Goal: Feedback & Contribution: Contribute content

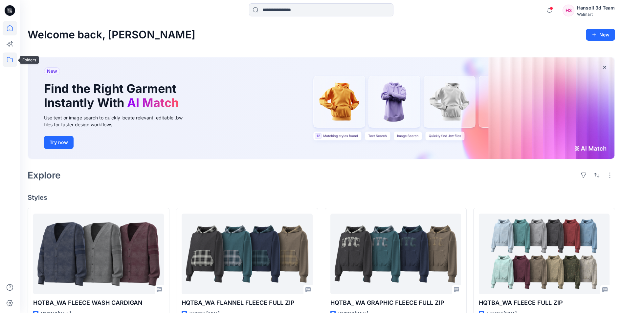
click at [10, 60] on icon at bounding box center [10, 60] width 14 height 14
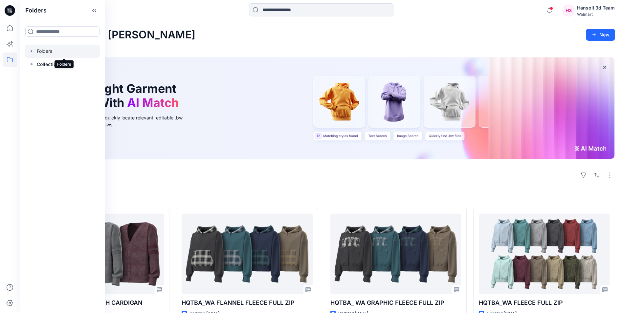
click at [44, 52] on div at bounding box center [62, 51] width 75 height 13
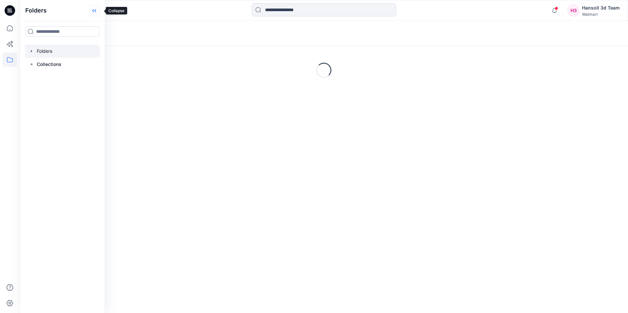
click at [94, 10] on icon at bounding box center [94, 10] width 11 height 11
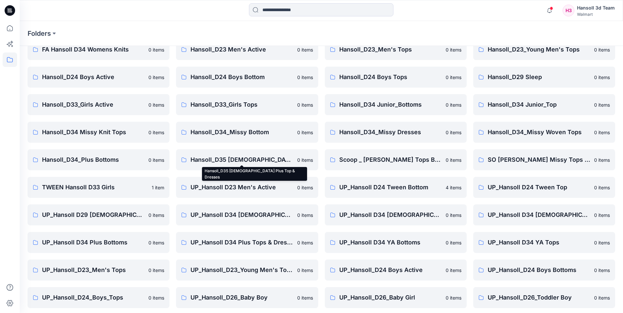
scroll to position [91, 0]
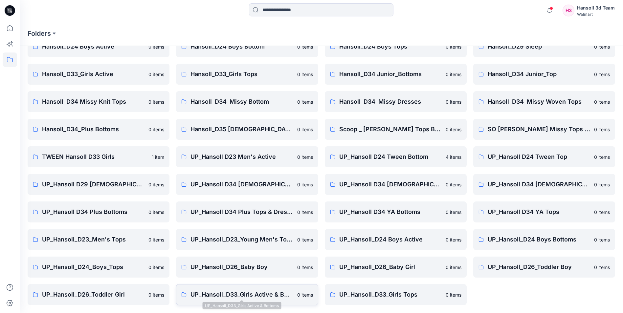
click at [258, 296] on p "UP_Hansoll_D33_Girls Active & Bottoms" at bounding box center [242, 294] width 102 height 9
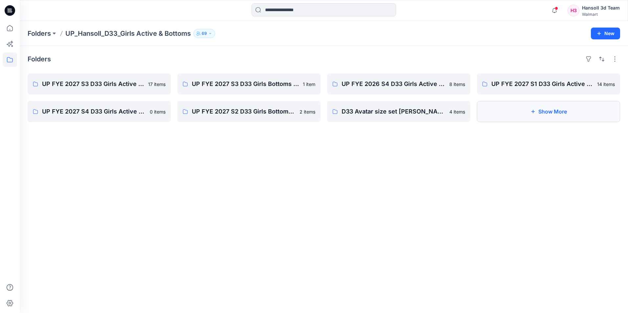
click at [532, 115] on button "Show More" at bounding box center [548, 111] width 143 height 21
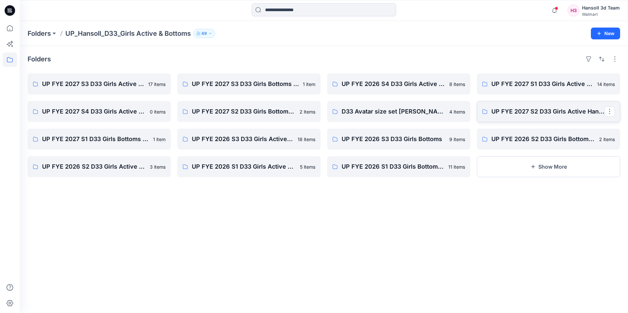
click at [532, 115] on p "UP FYE 2027 S2 D33 Girls Active Hansoll" at bounding box center [547, 111] width 113 height 9
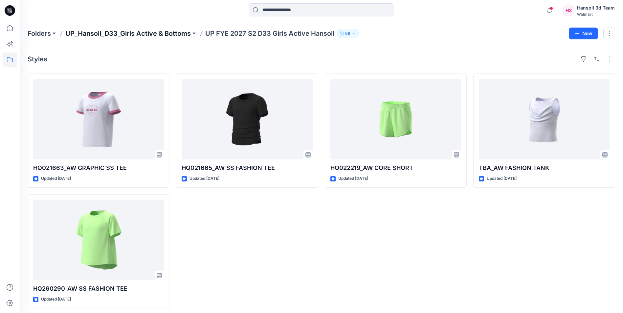
click at [123, 35] on p "UP_Hansoll_D33_Girls Active & Bottoms" at bounding box center [127, 33] width 125 height 9
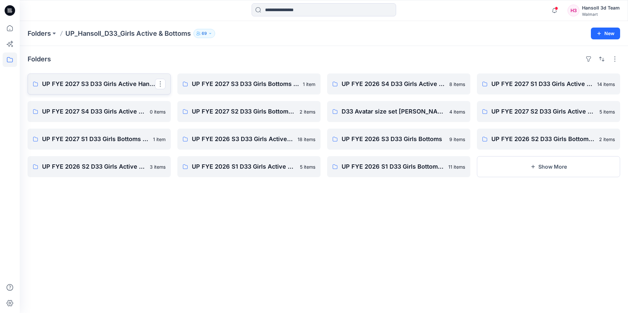
click at [81, 84] on p "UP FYE 2027 S3 D33 Girls Active Hansoll" at bounding box center [98, 83] width 113 height 9
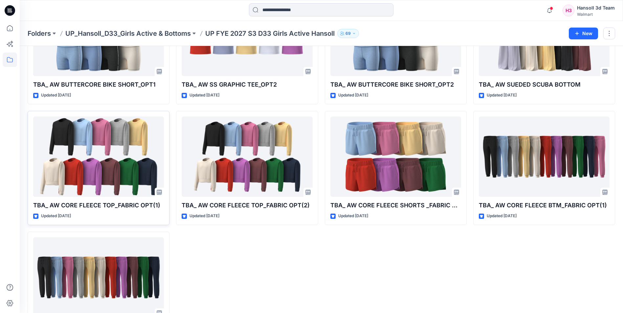
scroll to position [366, 0]
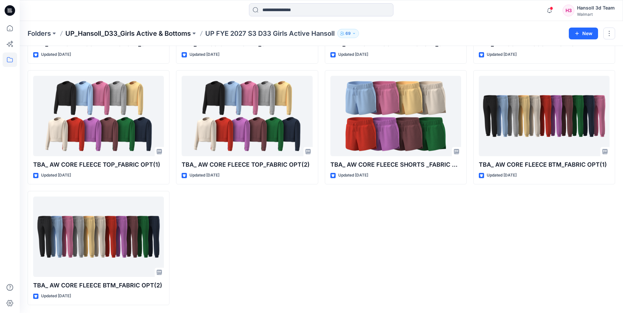
click at [174, 33] on p "UP_Hansoll_D33_Girls Active & Bottoms" at bounding box center [127, 33] width 125 height 9
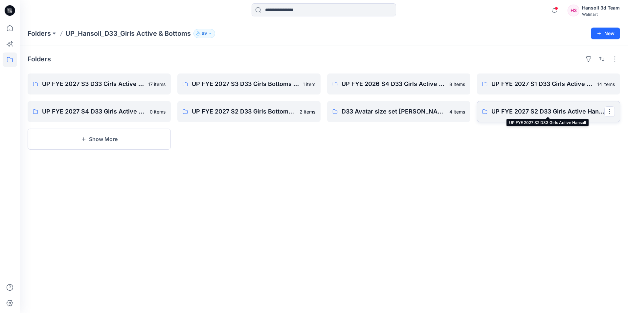
click at [549, 111] on p "UP FYE 2027 S2 D33 Girls Active Hansoll" at bounding box center [547, 111] width 113 height 9
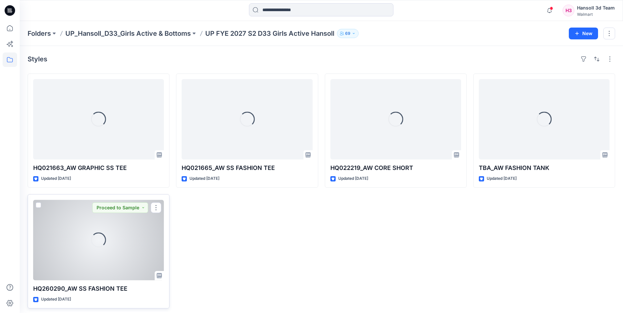
click at [79, 240] on div "Loading..." at bounding box center [98, 240] width 131 height 80
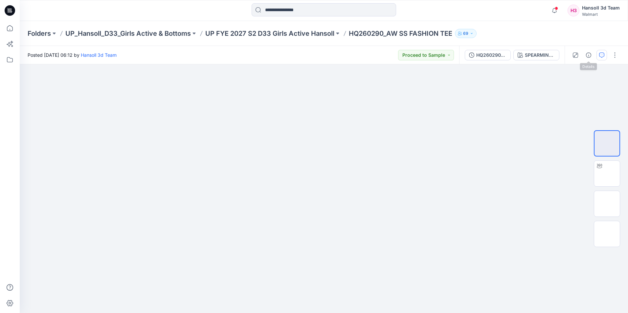
click at [601, 55] on icon "button" at bounding box center [601, 55] width 5 height 5
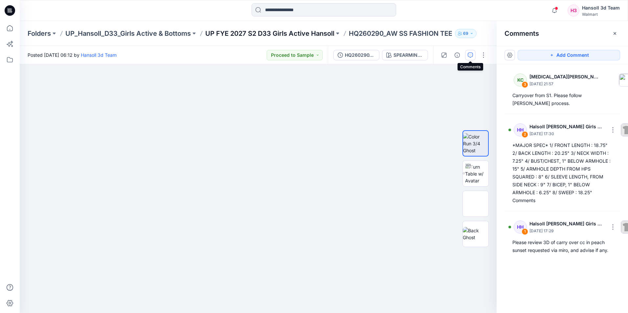
click at [270, 38] on p "UP FYE 2027 S2 D33 Girls Active Hansoll" at bounding box center [269, 33] width 129 height 9
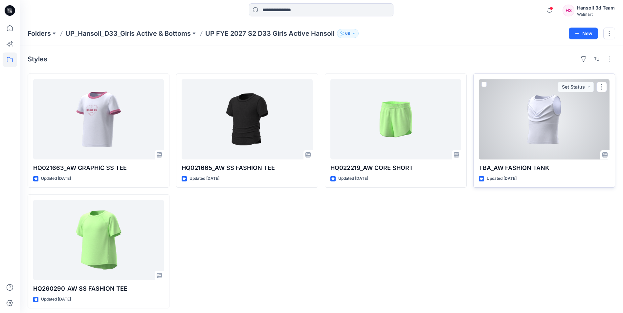
click at [528, 110] on div at bounding box center [544, 119] width 131 height 80
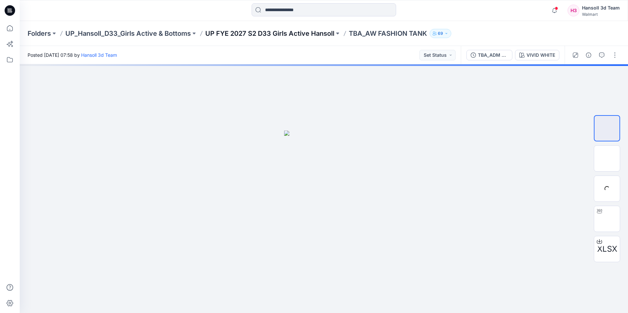
click at [304, 35] on p "UP FYE 2027 S2 D33 Girls Active Hansoll" at bounding box center [269, 33] width 129 height 9
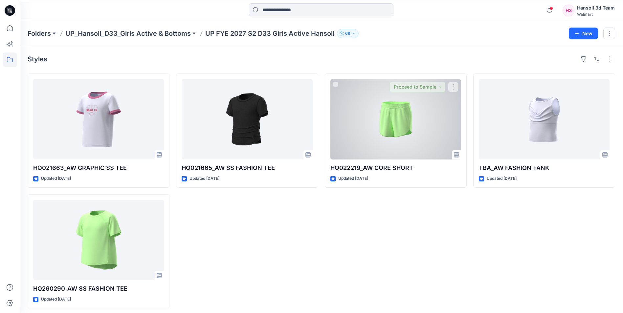
click at [408, 119] on div at bounding box center [395, 119] width 131 height 80
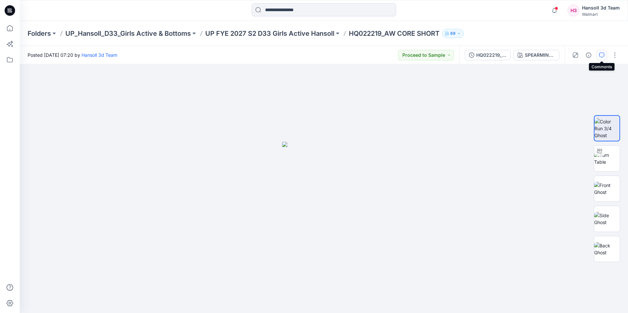
click at [605, 56] on button "button" at bounding box center [601, 55] width 11 height 11
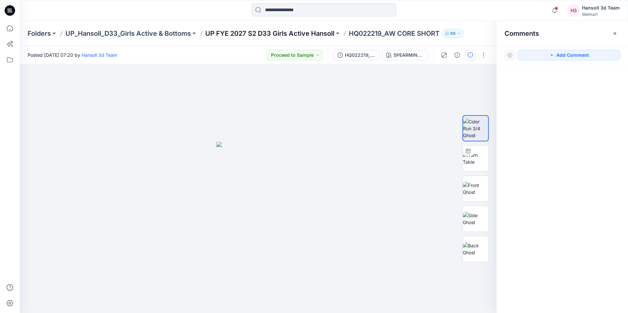
click at [279, 35] on p "UP FYE 2027 S2 D33 Girls Active Hansoll" at bounding box center [269, 33] width 129 height 9
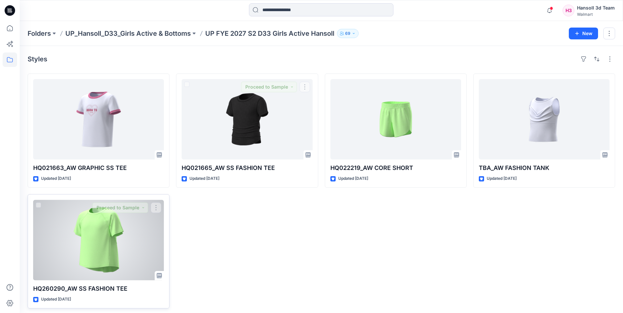
click at [111, 254] on div at bounding box center [98, 240] width 131 height 80
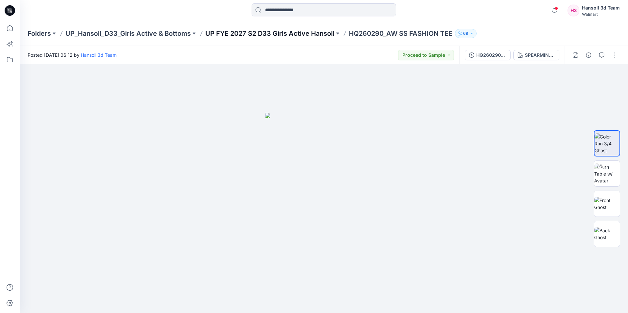
click at [312, 36] on p "UP FYE 2027 S2 D33 Girls Active Hansoll" at bounding box center [269, 33] width 129 height 9
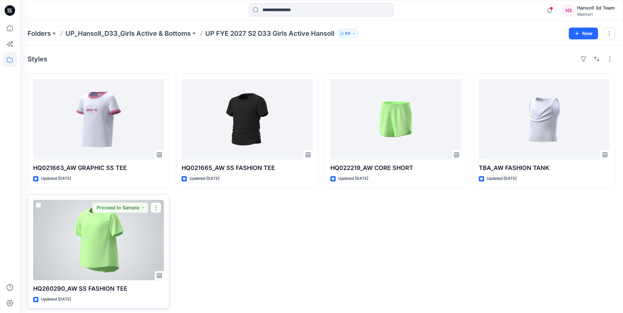
click at [109, 244] on div at bounding box center [98, 240] width 131 height 80
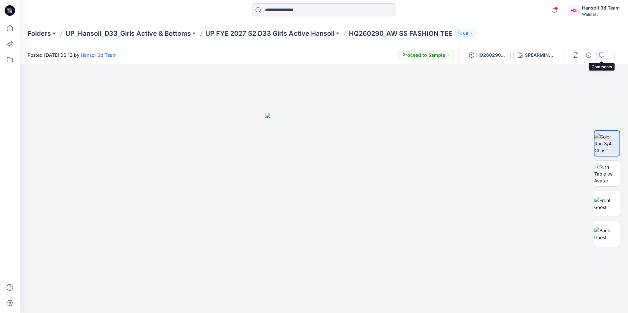
click at [607, 57] on button "button" at bounding box center [601, 55] width 11 height 11
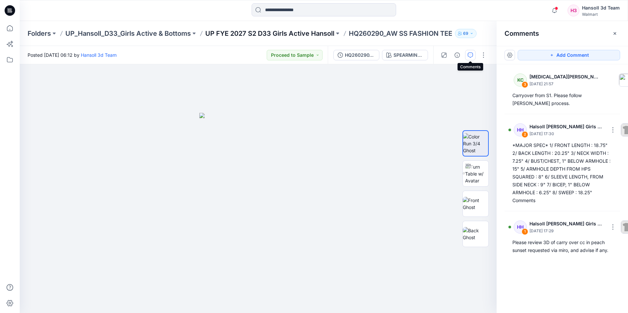
click at [311, 35] on p "UP FYE 2027 S2 D33 Girls Active Hansoll" at bounding box center [269, 33] width 129 height 9
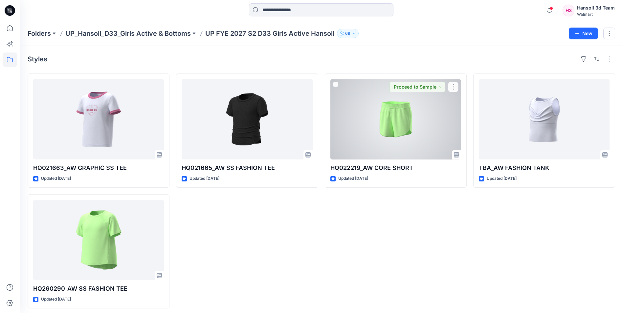
click at [408, 134] on div at bounding box center [395, 119] width 131 height 80
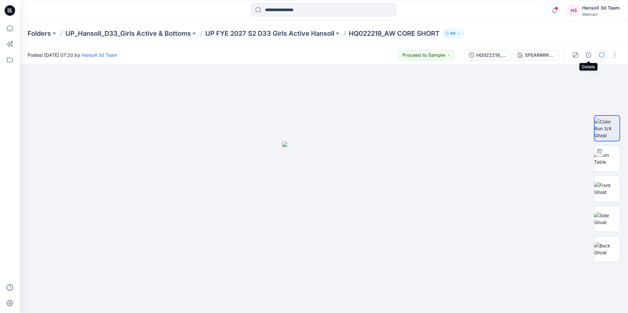
click at [598, 56] on button "button" at bounding box center [601, 55] width 11 height 11
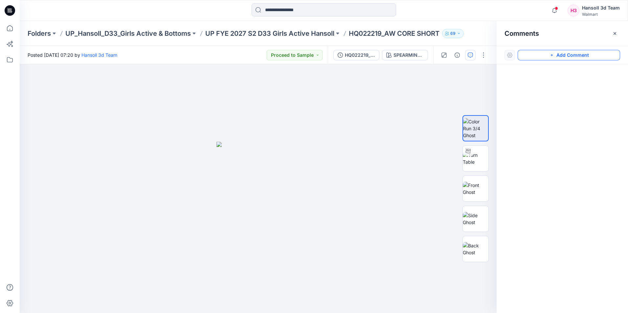
click at [564, 58] on button "Add Comment" at bounding box center [569, 55] width 102 height 11
click at [254, 183] on div "1" at bounding box center [258, 188] width 477 height 249
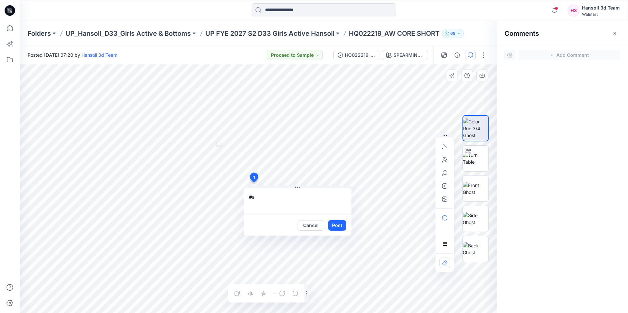
type textarea "*"
type textarea "**********"
click at [342, 228] on button "Post" at bounding box center [337, 225] width 18 height 11
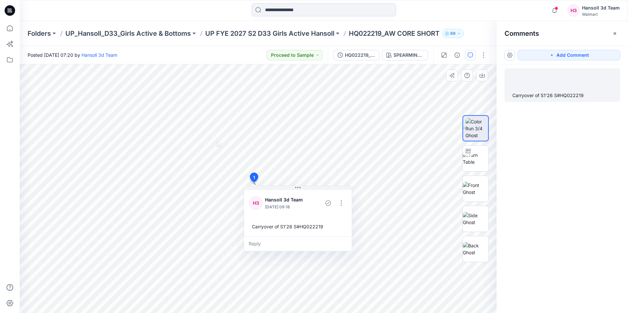
click at [584, 142] on div "Carryover of S1'26 S#HQ022219" at bounding box center [562, 176] width 131 height 225
click at [313, 36] on p "UP FYE 2027 S2 D33 Girls Active Hansoll" at bounding box center [269, 33] width 129 height 9
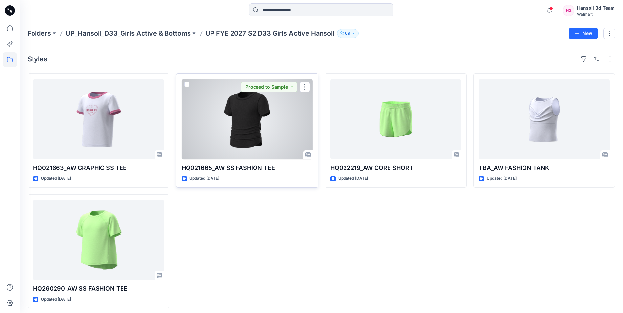
click at [262, 136] on div at bounding box center [247, 119] width 131 height 80
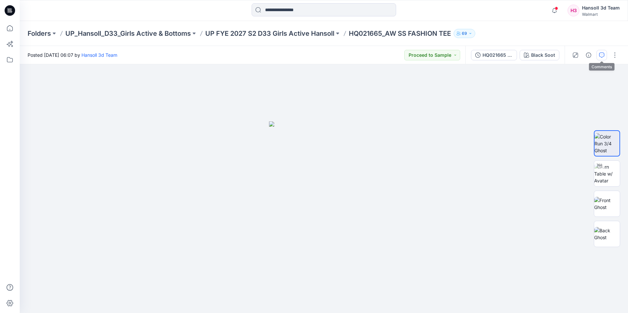
click at [598, 57] on button "button" at bounding box center [601, 55] width 11 height 11
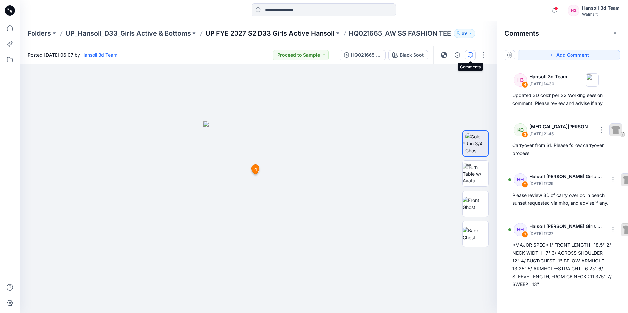
click at [273, 37] on p "UP FYE 2027 S2 D33 Girls Active Hansoll" at bounding box center [269, 33] width 129 height 9
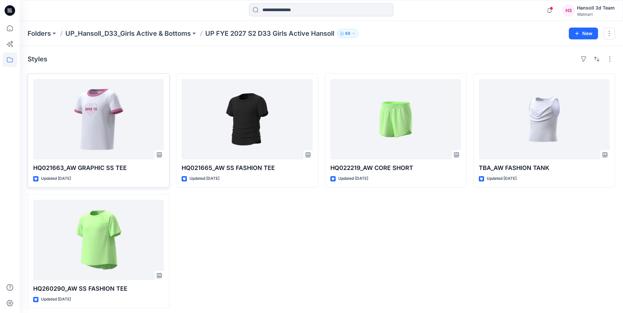
click at [100, 117] on div at bounding box center [98, 119] width 131 height 80
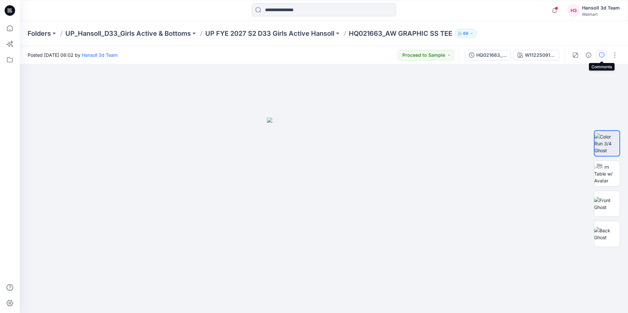
click at [600, 56] on icon "button" at bounding box center [601, 55] width 5 height 5
